Goal: Information Seeking & Learning: Learn about a topic

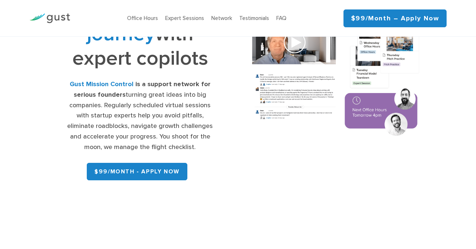
scroll to position [140, 0]
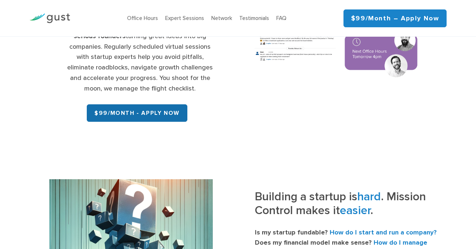
click at [142, 110] on link "$99/month - APPLY NOW" at bounding box center [137, 112] width 100 height 17
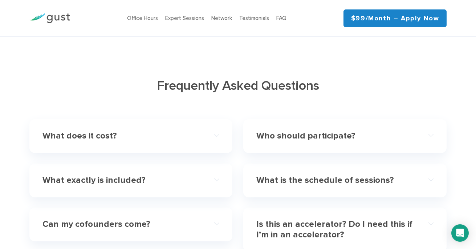
scroll to position [2039, 0]
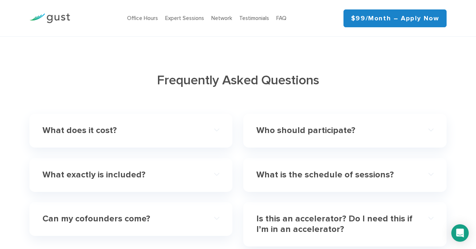
click at [116, 128] on h4 "What does it cost?" at bounding box center [121, 130] width 159 height 11
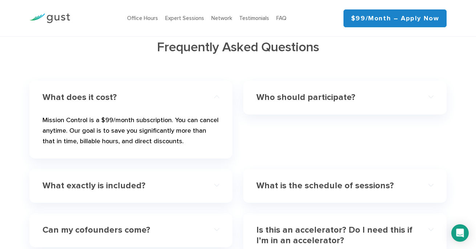
scroll to position [2077, 0]
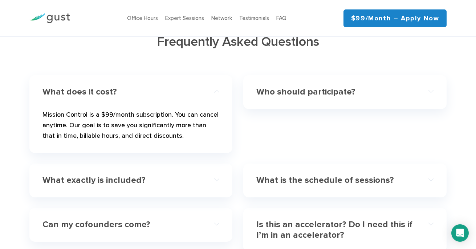
click at [332, 94] on div "Who should participate?" at bounding box center [344, 92] width 177 height 22
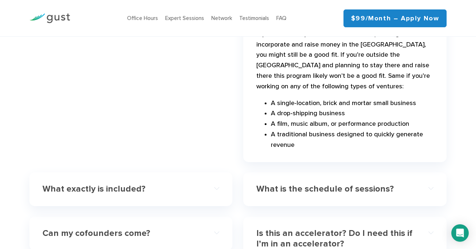
scroll to position [2269, 0]
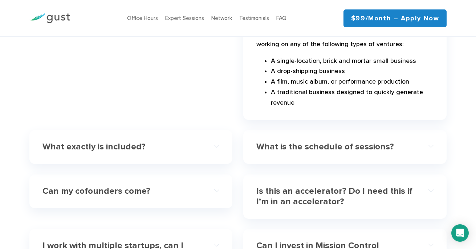
click at [160, 140] on div "What exactly is included?" at bounding box center [130, 147] width 177 height 22
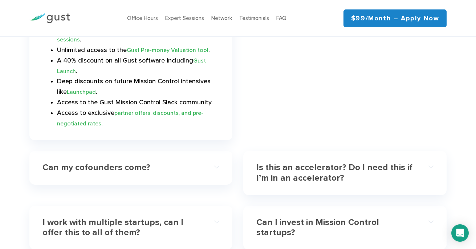
scroll to position [2241, 0]
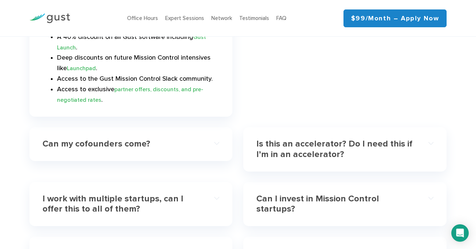
click at [276, 153] on h4 "Is this an accelerator? Do I need this if I’m in an accelerator?" at bounding box center [335, 149] width 159 height 21
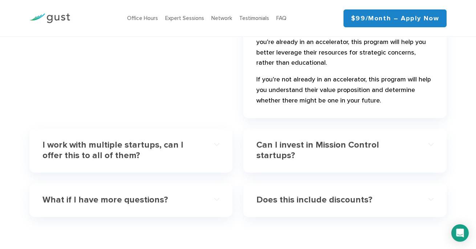
scroll to position [2388, 0]
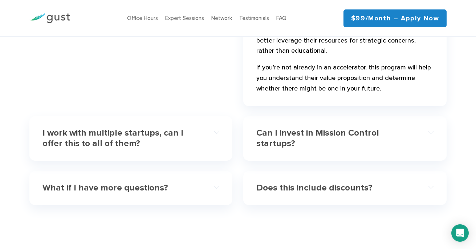
click at [212, 144] on div "I work with multiple startups, can I offer this to all of them?" at bounding box center [130, 138] width 177 height 33
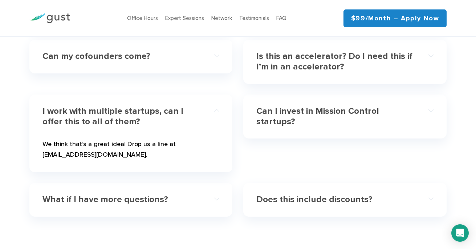
scroll to position [2203, 0]
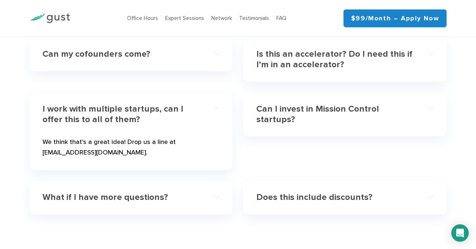
click at [337, 118] on div "Can I invest in Mission Control startups? If you’re interested in a first look …" at bounding box center [344, 114] width 203 height 44
click at [338, 114] on div "Can I invest in Mission Control startups? If you’re interested in a first look …" at bounding box center [344, 114] width 203 height 44
click at [166, 192] on h4 "What if I have more questions?" at bounding box center [121, 197] width 159 height 11
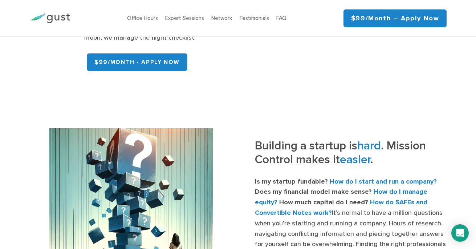
scroll to position [198, 0]
